Goal: Transaction & Acquisition: Purchase product/service

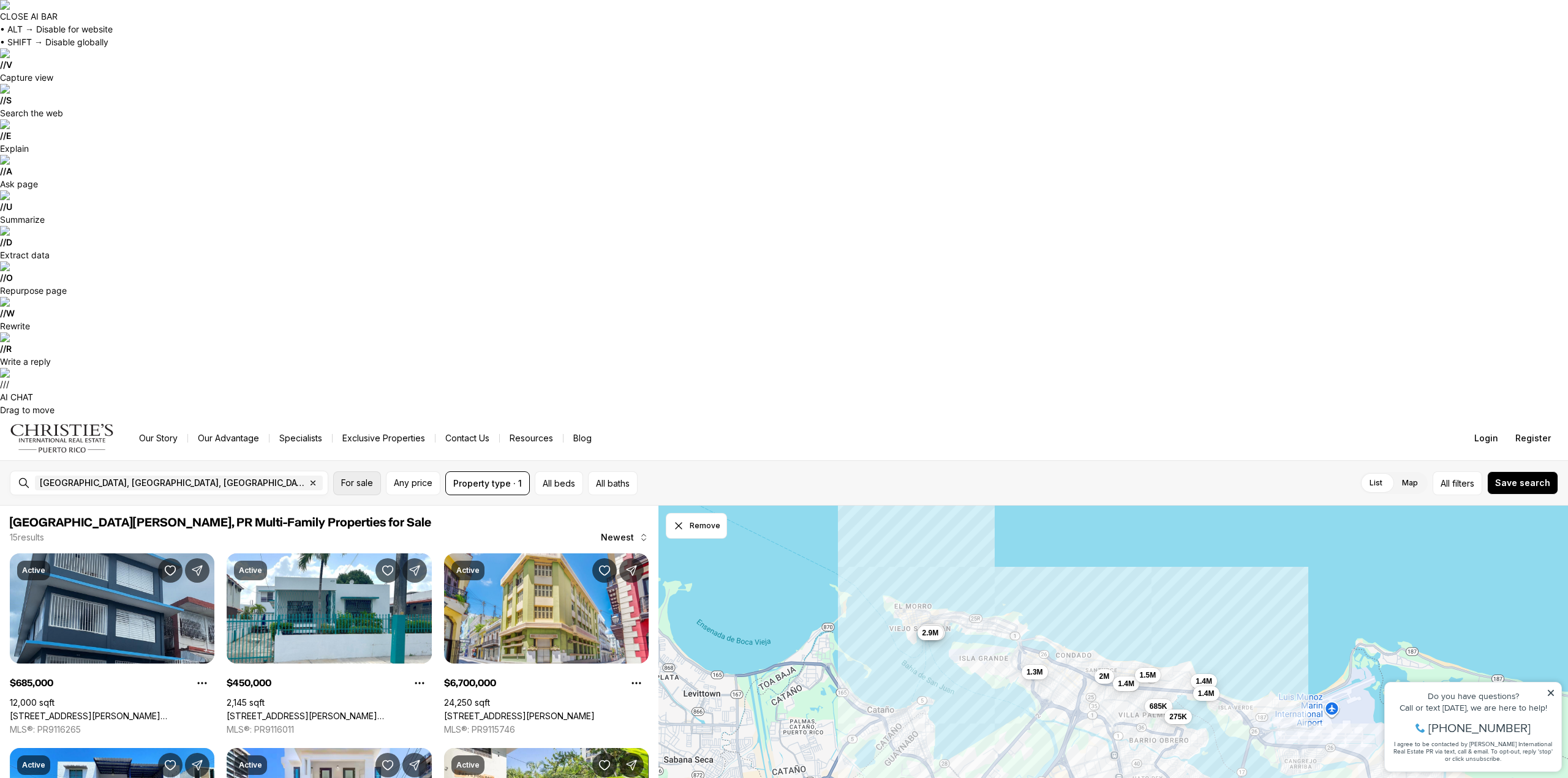
click at [342, 478] on span "For sale" at bounding box center [357, 483] width 32 height 10
click at [400, 478] on span "Any price" at bounding box center [413, 483] width 38 height 10
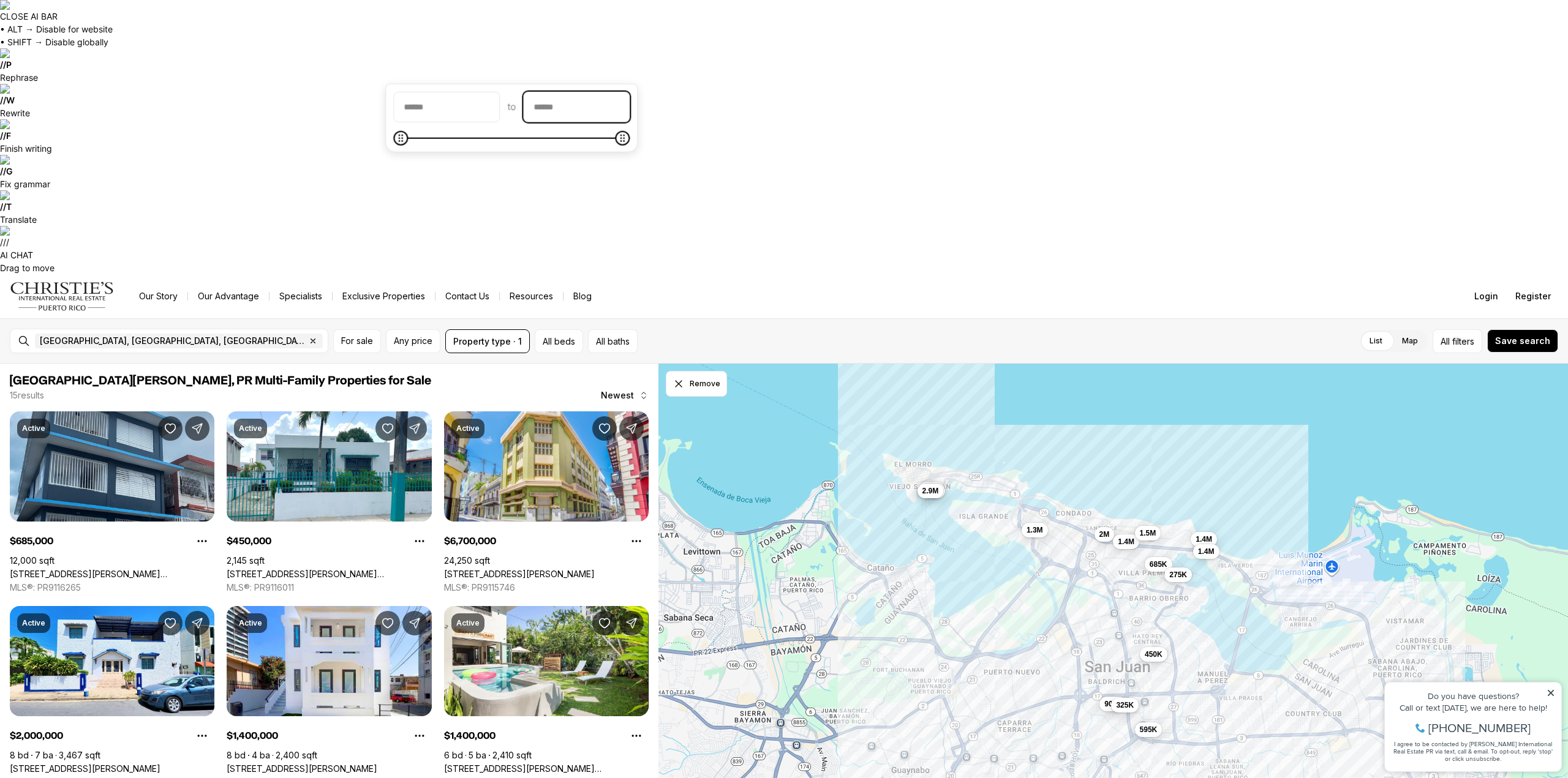
click at [579, 113] on input "priceMax" at bounding box center [576, 107] width 105 height 29
type input "********"
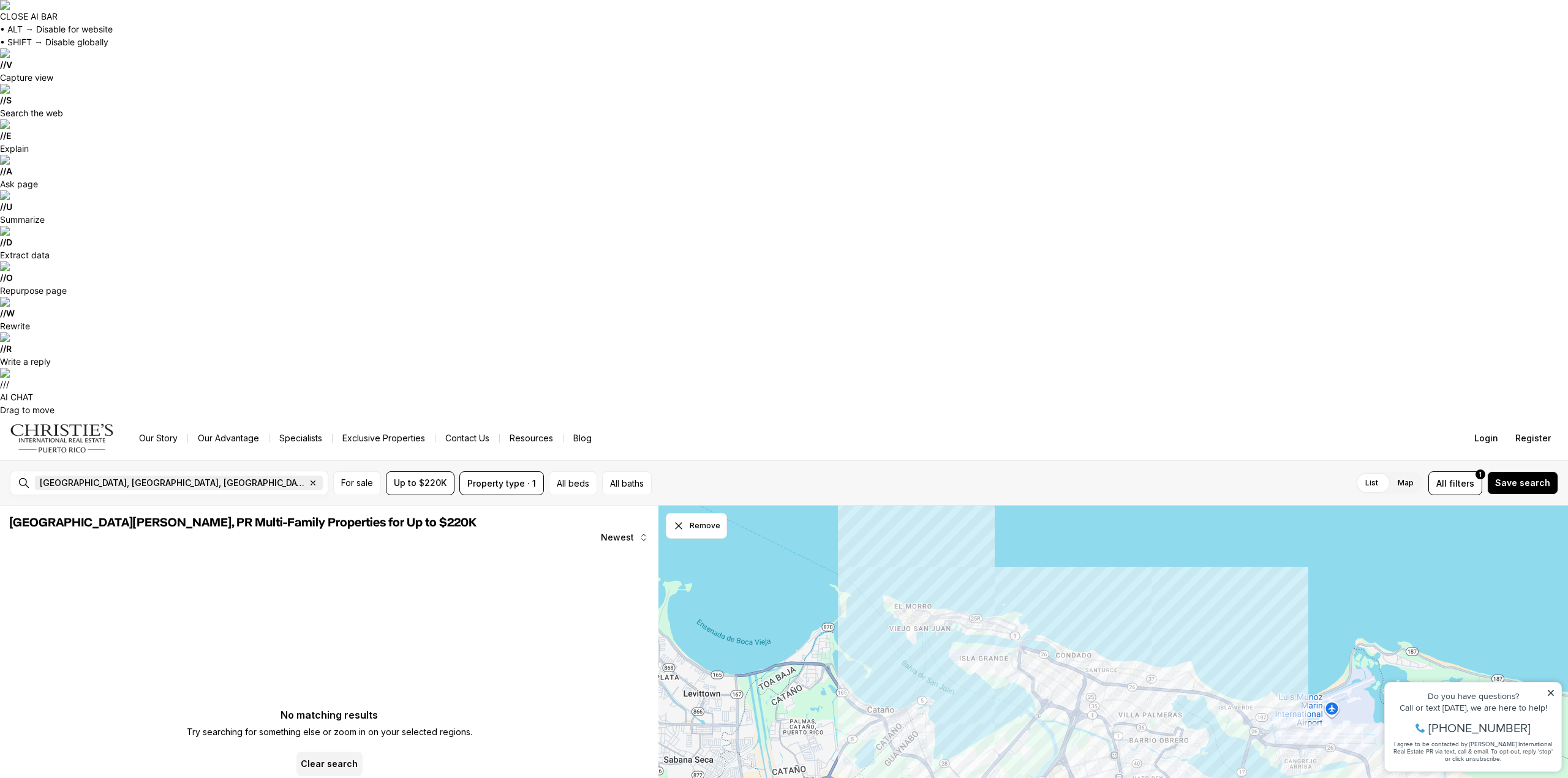
click at [311, 481] on icon "button" at bounding box center [313, 483] width 4 height 4
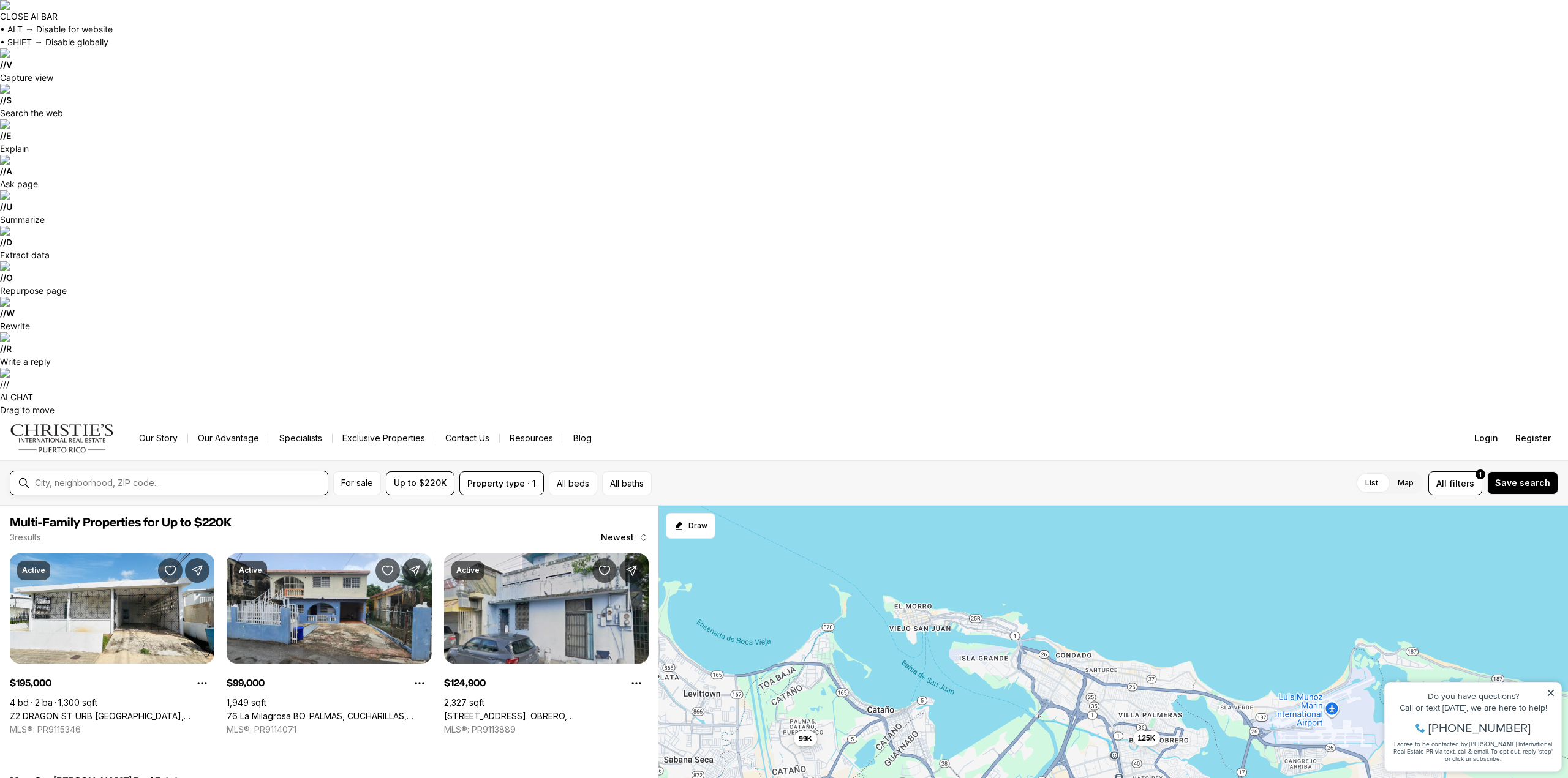
click at [167, 478] on input "text" at bounding box center [179, 483] width 288 height 10
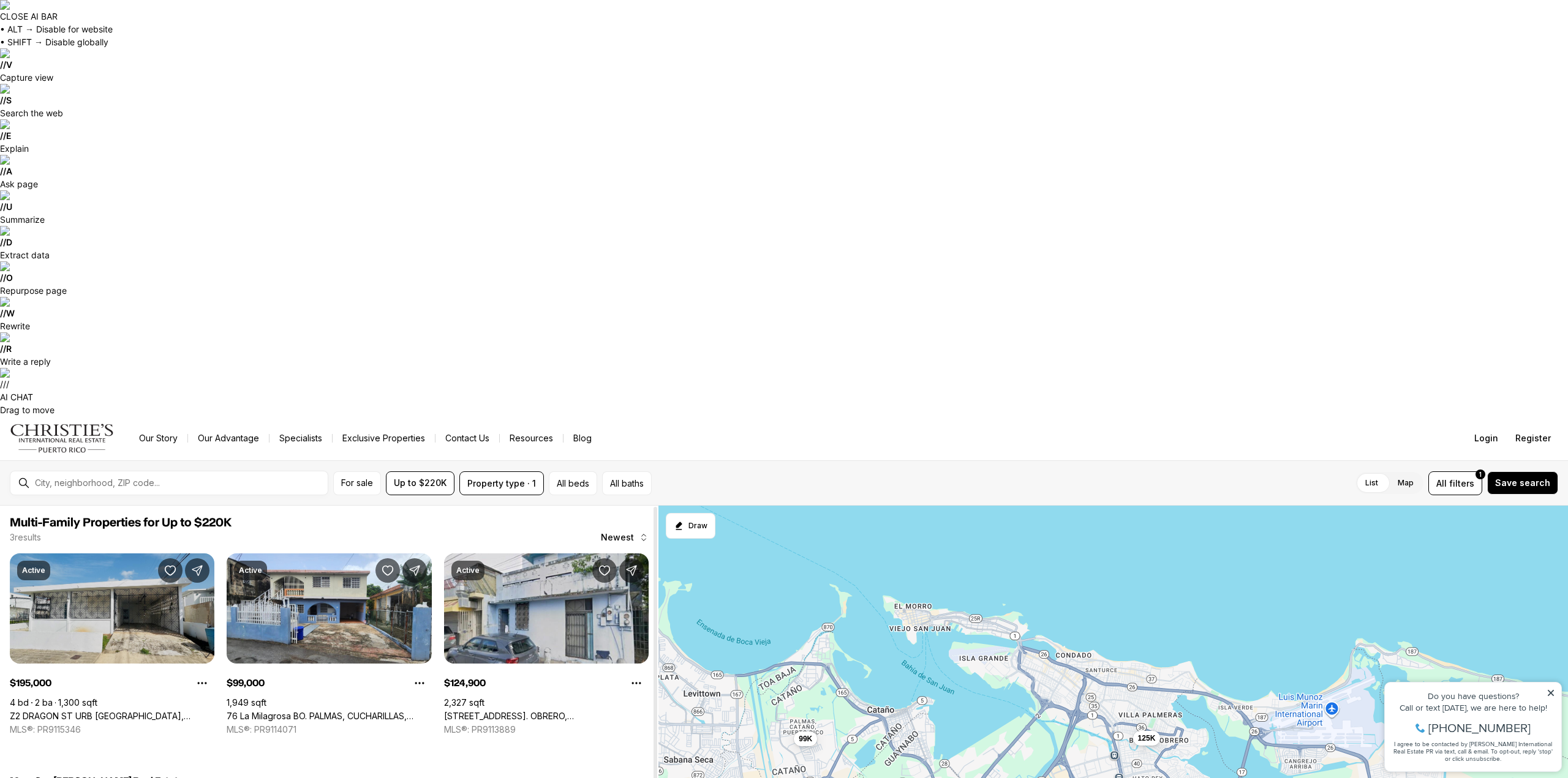
click at [132, 711] on link "Z2 DRAGON ST URB [GEOGRAPHIC_DATA], BAYAMON PR, 00956" at bounding box center [111, 717] width 205 height 11
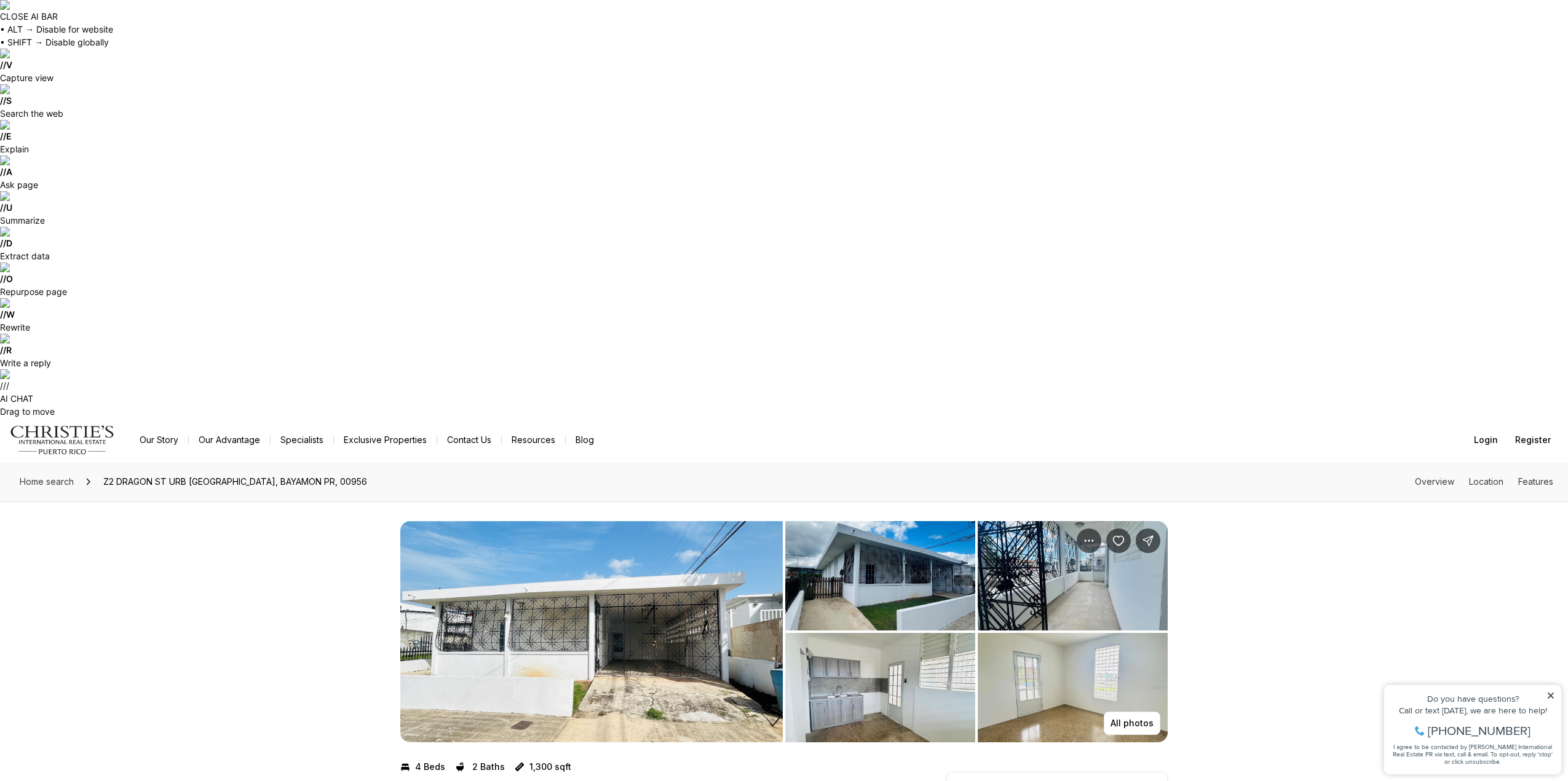
click at [640, 521] on img "View image gallery" at bounding box center [591, 632] width 383 height 221
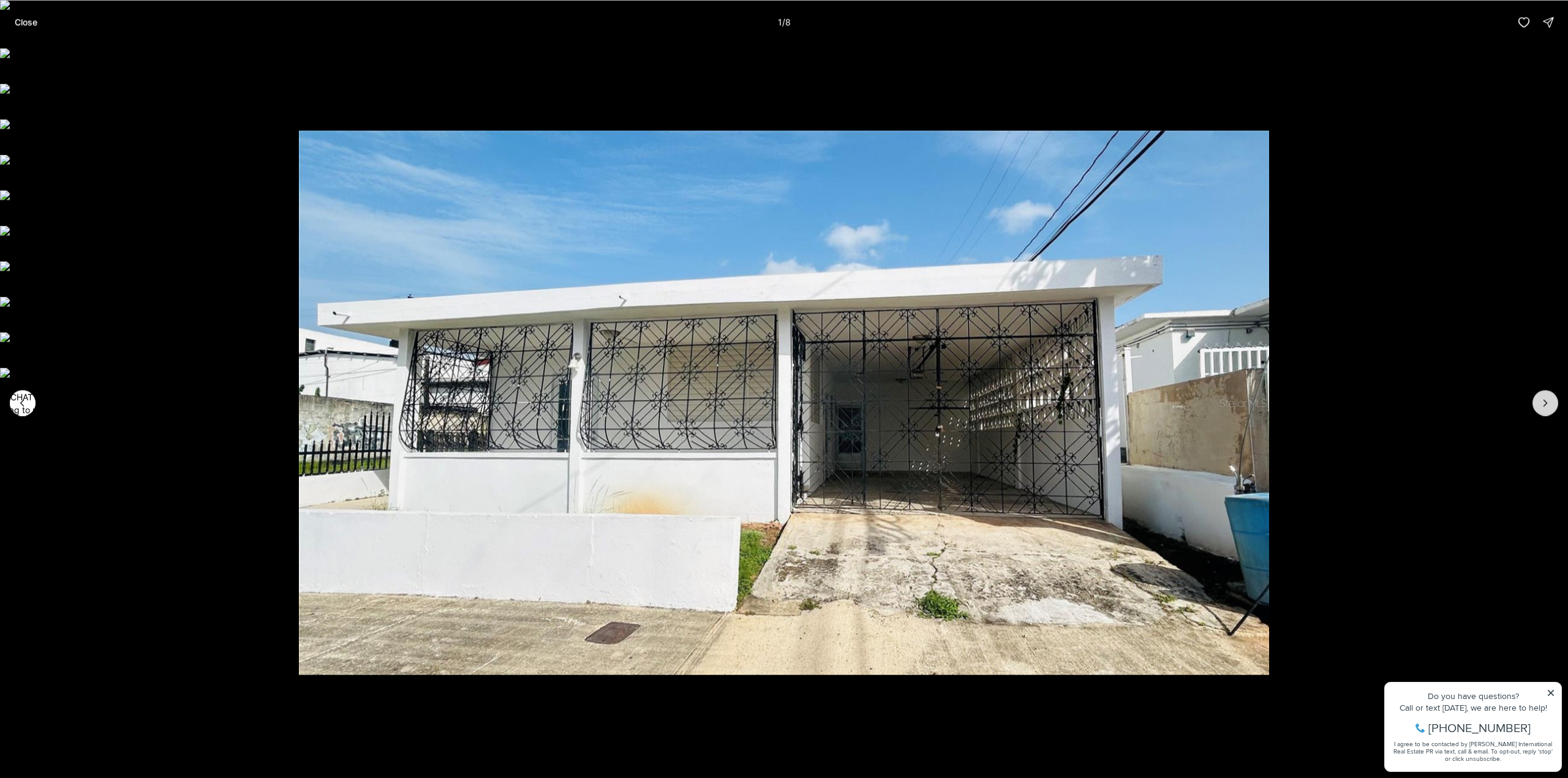
click at [1541, 406] on icon "Next slide" at bounding box center [1545, 403] width 12 height 12
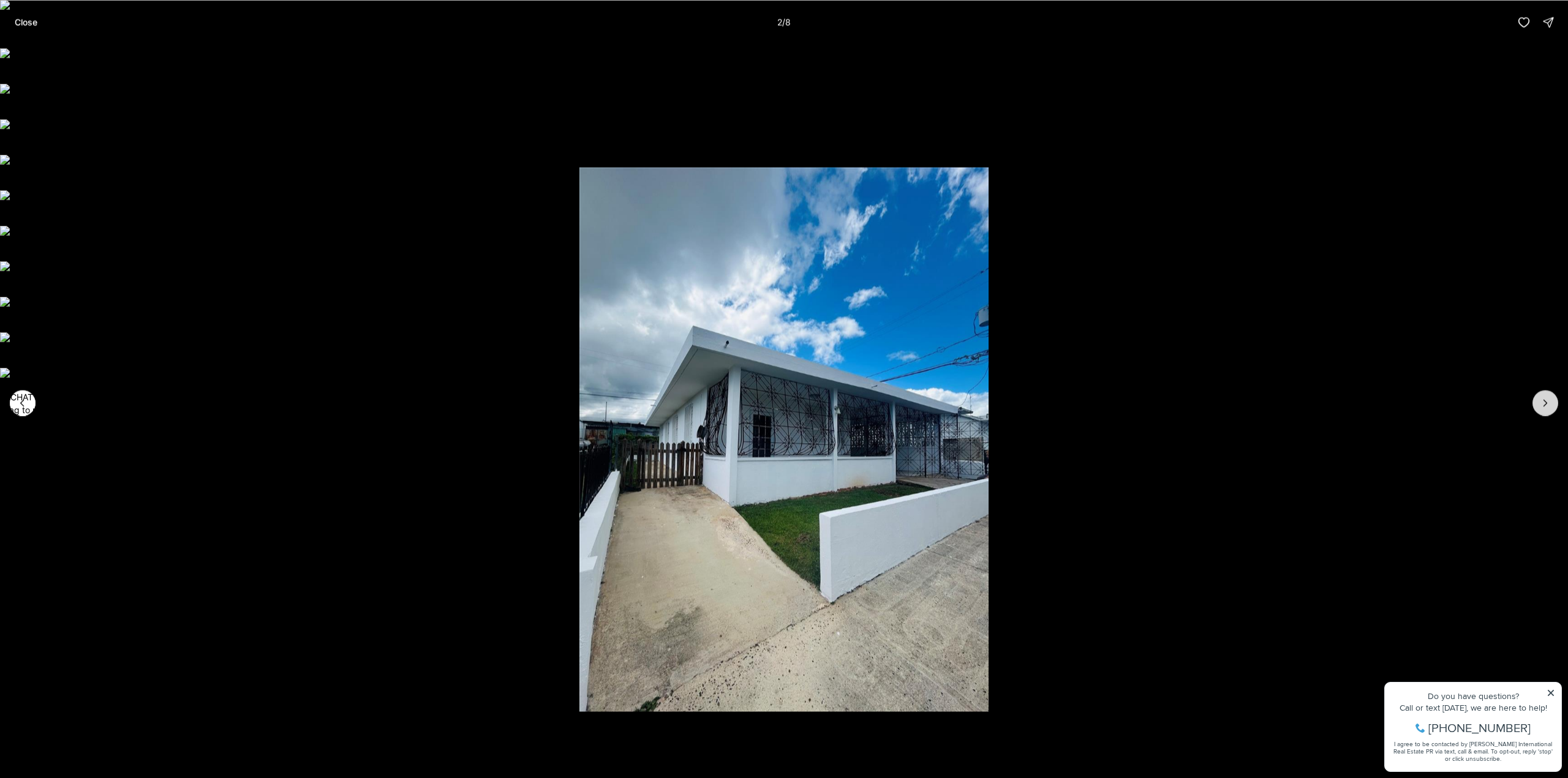
click at [1541, 406] on icon "Next slide" at bounding box center [1545, 403] width 12 height 12
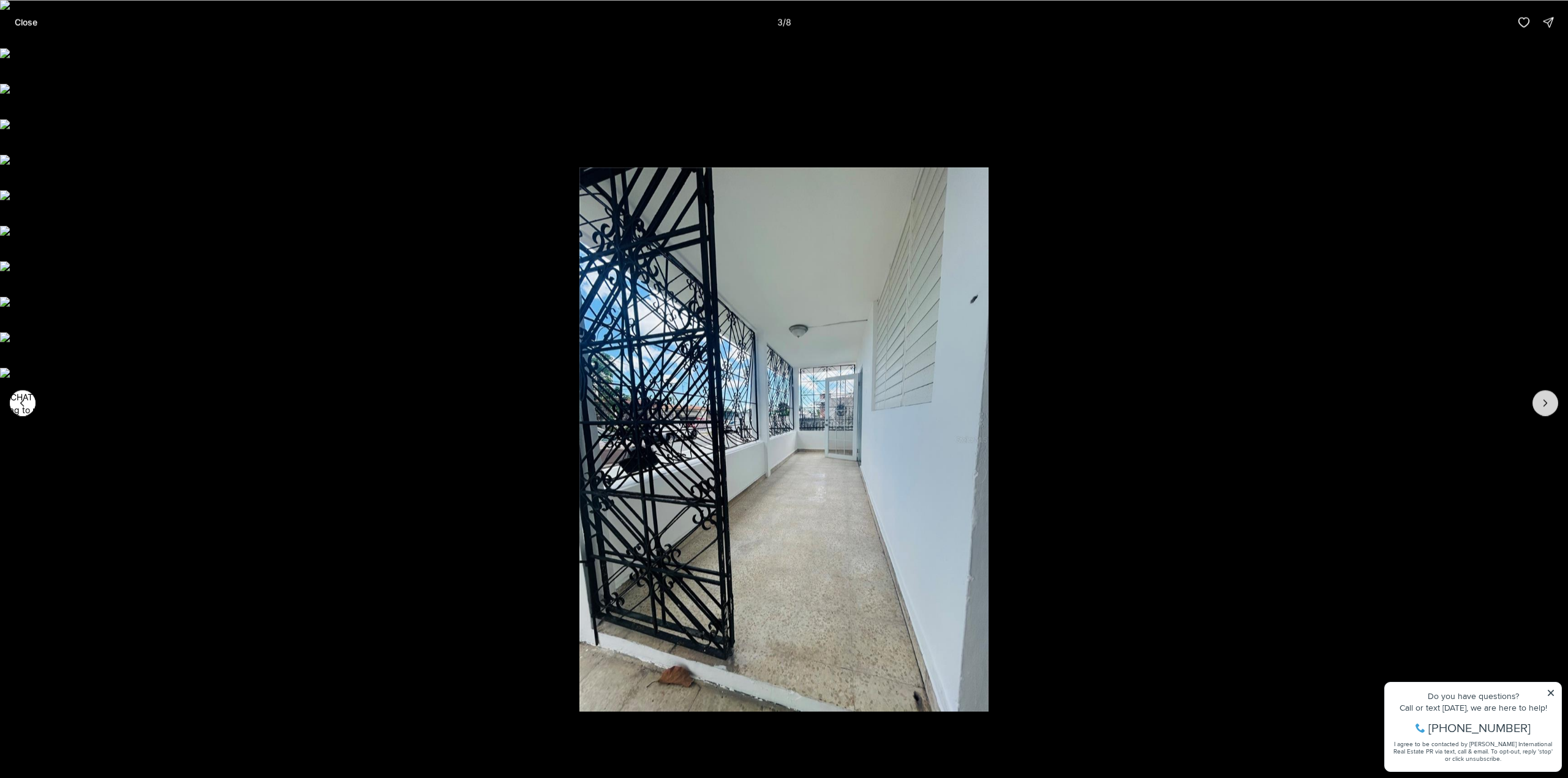
click at [1541, 406] on icon "Next slide" at bounding box center [1545, 403] width 12 height 12
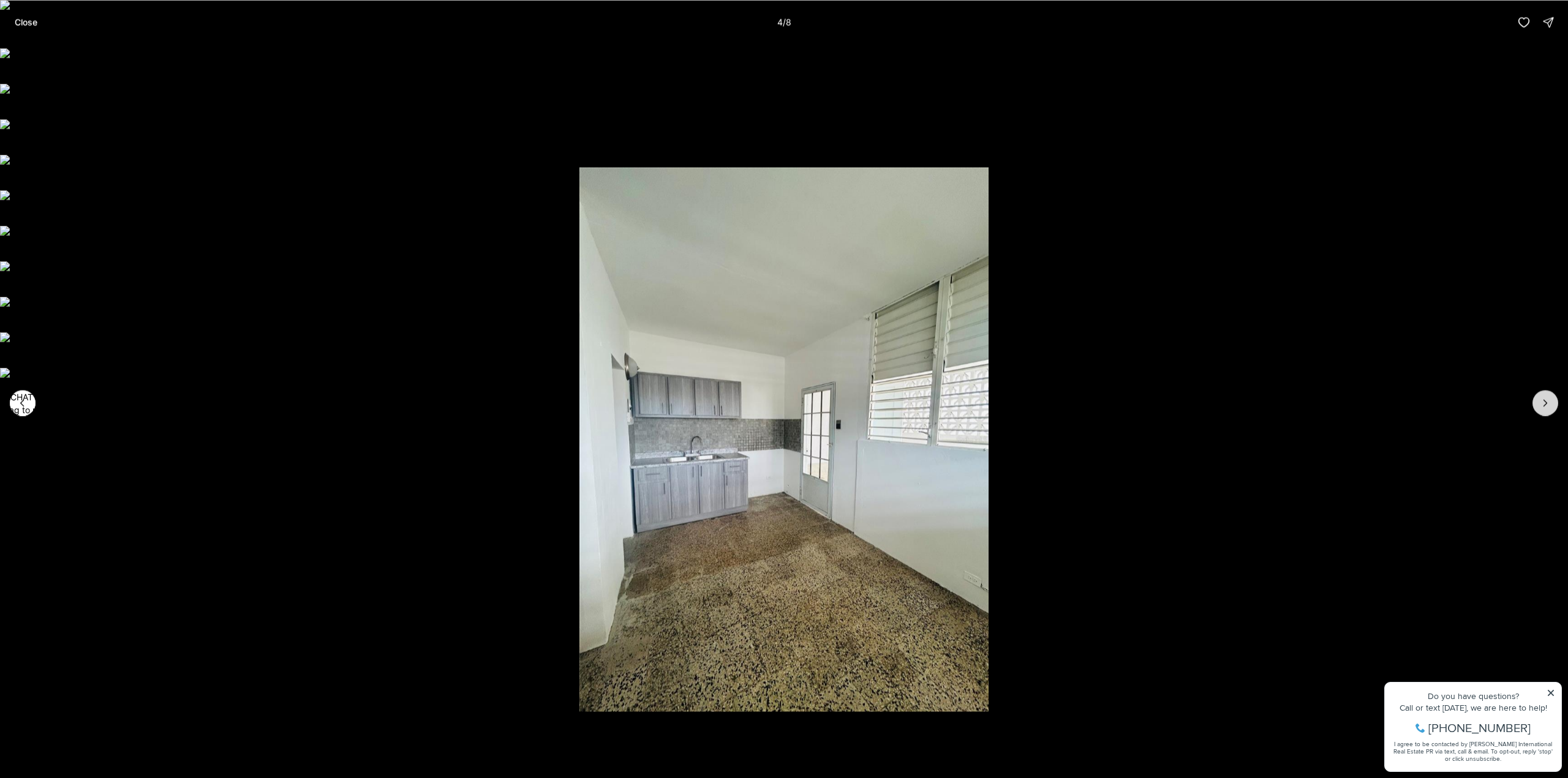
click at [1541, 406] on icon "Next slide" at bounding box center [1545, 403] width 12 height 12
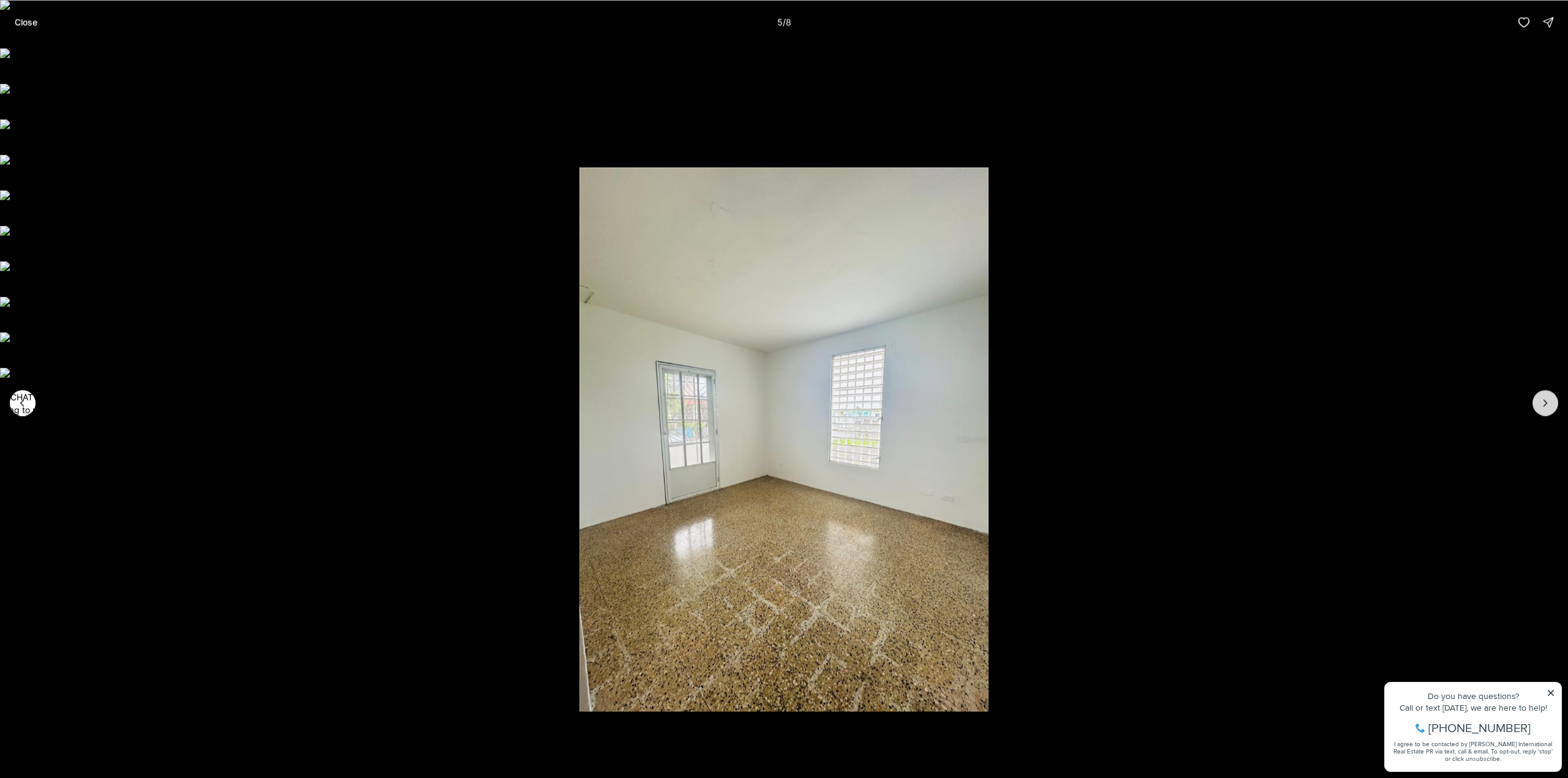
click at [1541, 406] on icon "Next slide" at bounding box center [1545, 403] width 12 height 12
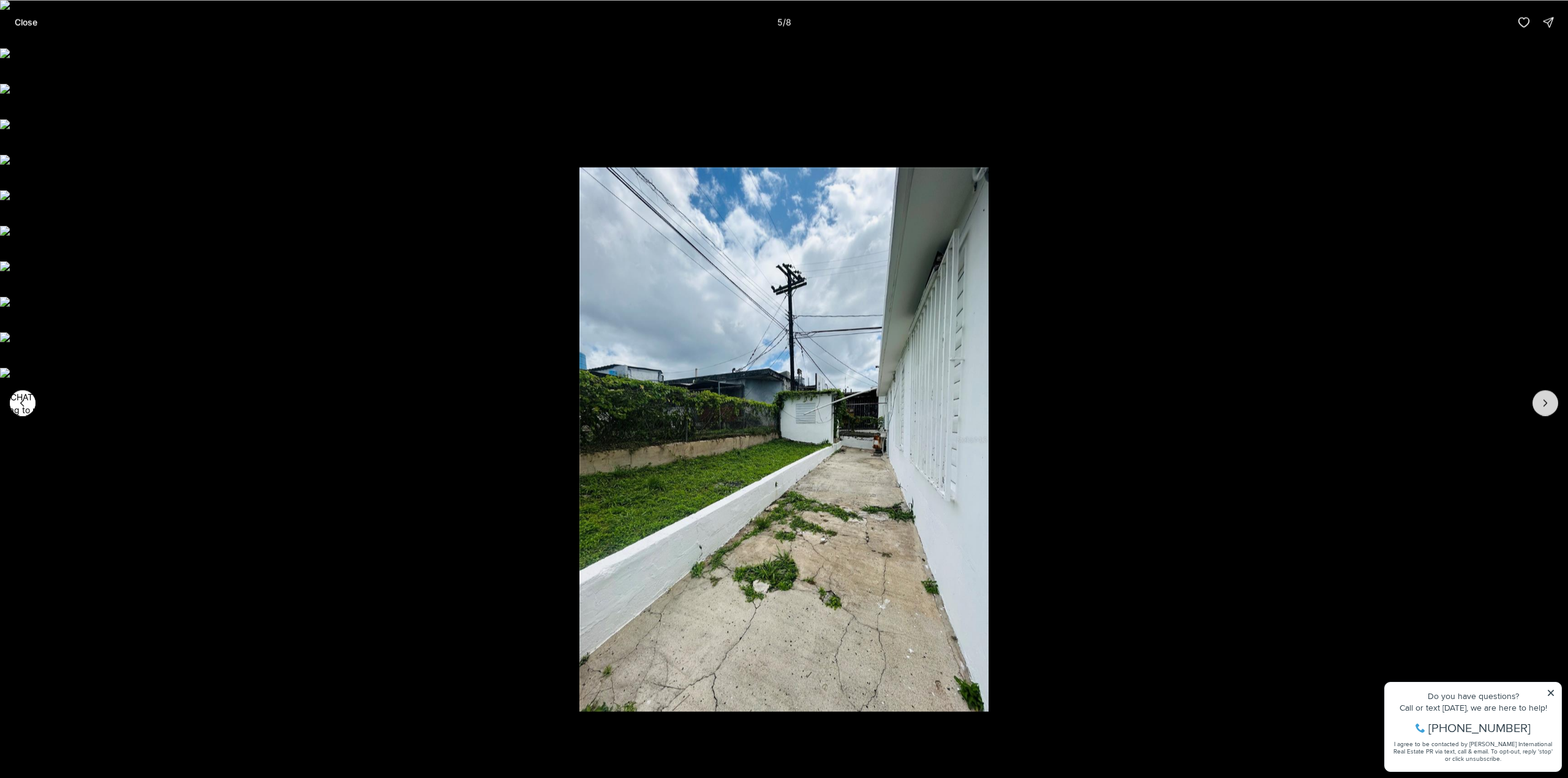
click at [1541, 406] on icon "Next slide" at bounding box center [1545, 403] width 12 height 12
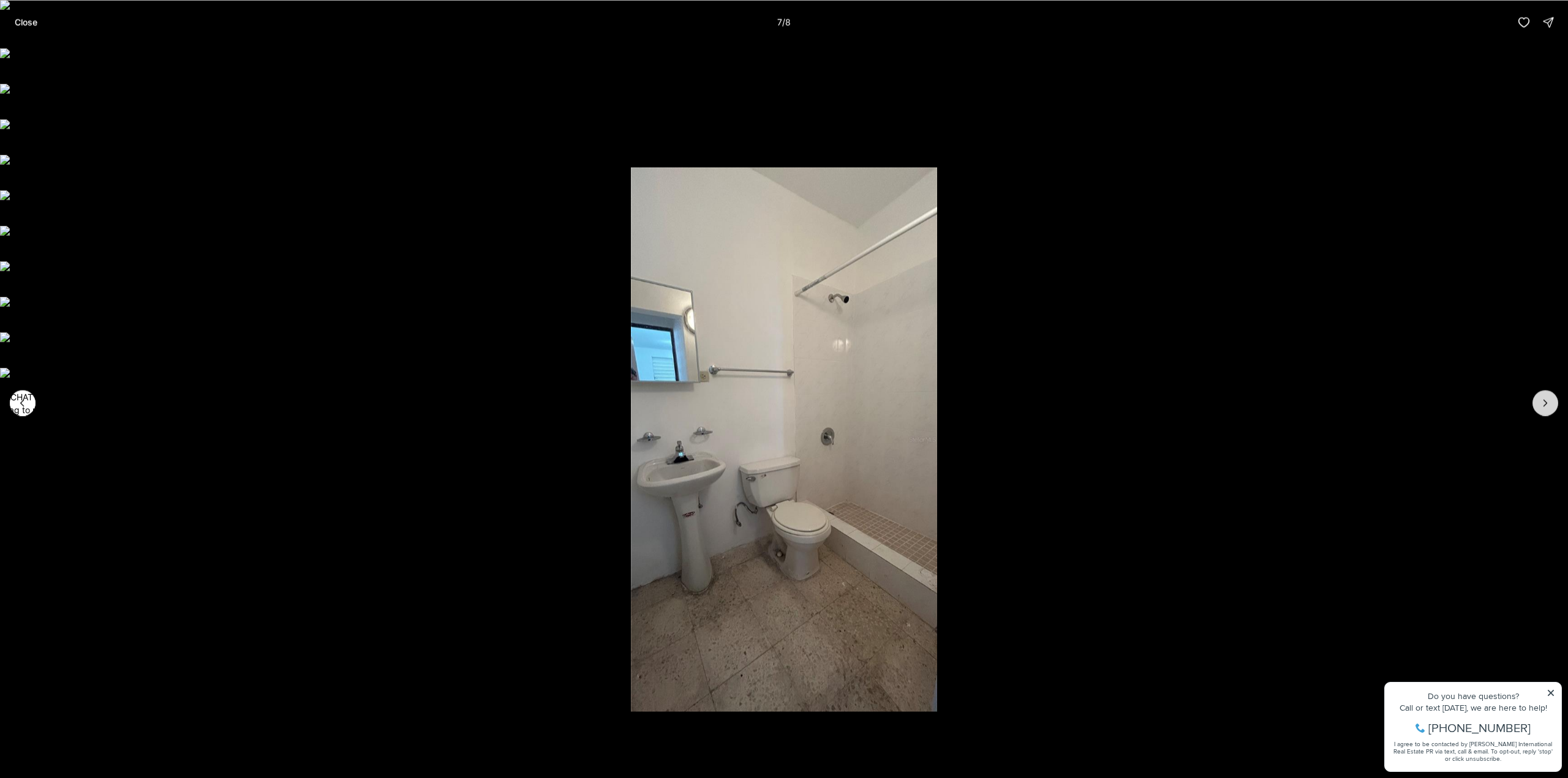
click at [1541, 406] on icon "Next slide" at bounding box center [1545, 403] width 12 height 12
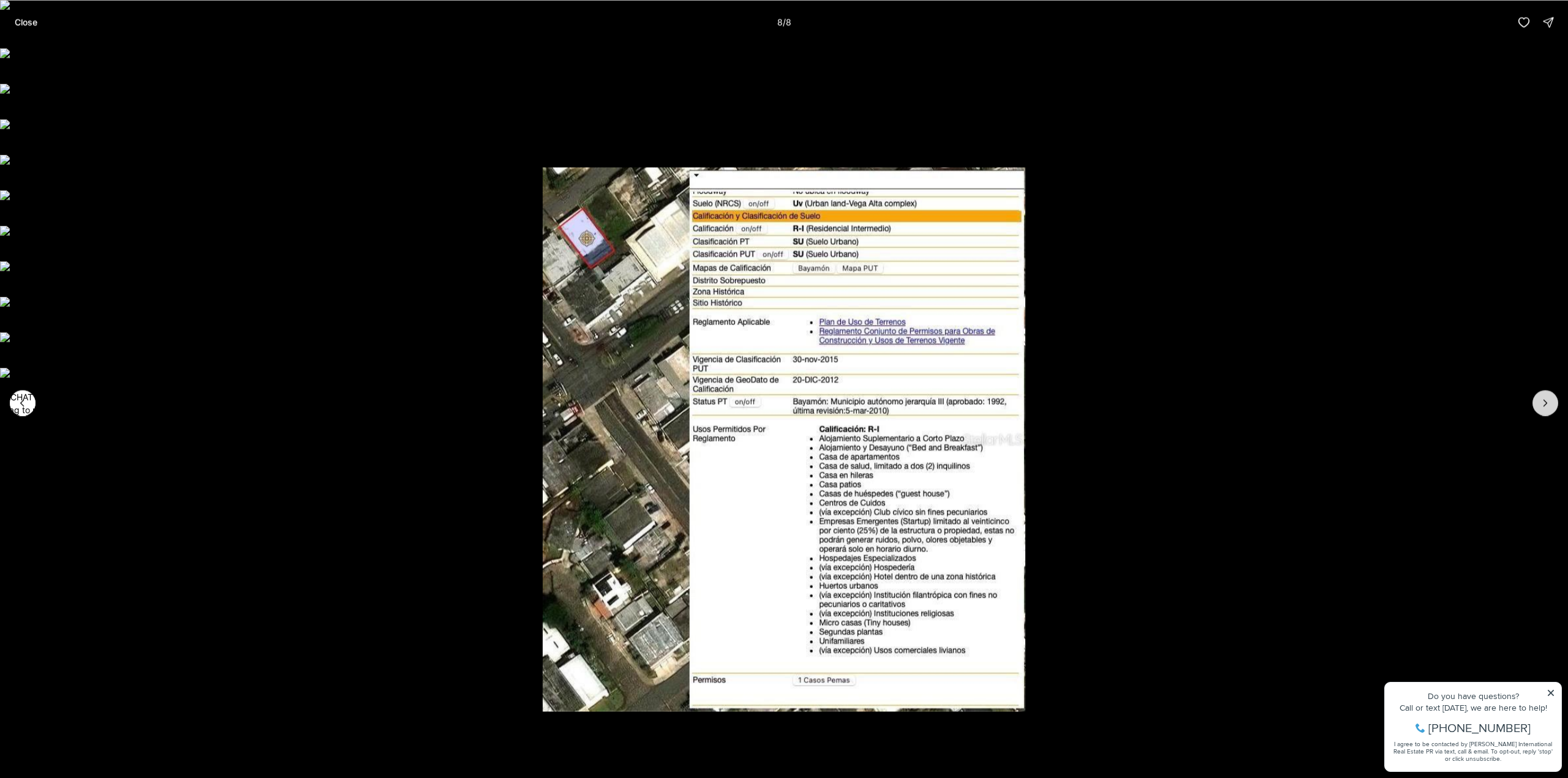
click at [1541, 406] on div at bounding box center [1546, 403] width 25 height 25
click at [27, 18] on p "Close" at bounding box center [25, 22] width 22 height 10
